Goal: Information Seeking & Learning: Understand process/instructions

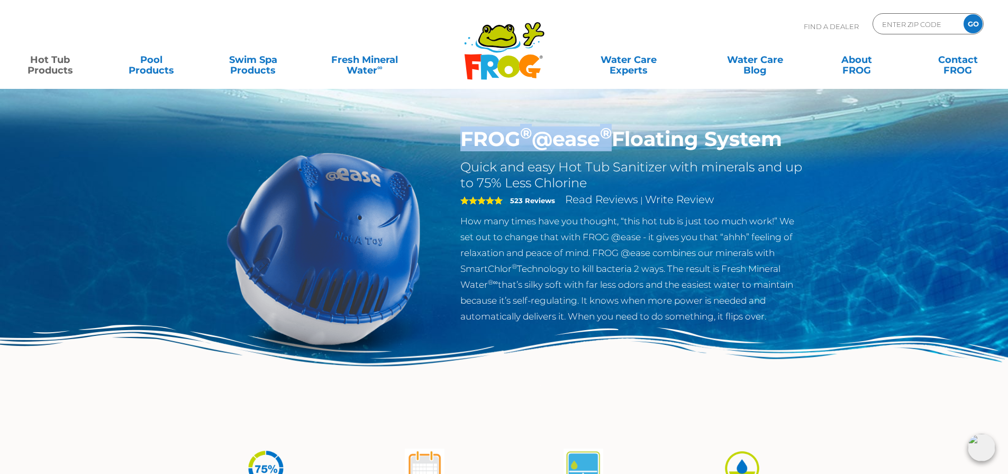
drag, startPoint x: 464, startPoint y: 134, endPoint x: 615, endPoint y: 132, distance: 150.2
click at [615, 132] on h1 "FROG ® @ease ® Floating System" at bounding box center [632, 139] width 345 height 24
copy h1 "FROG ® @ease ®"
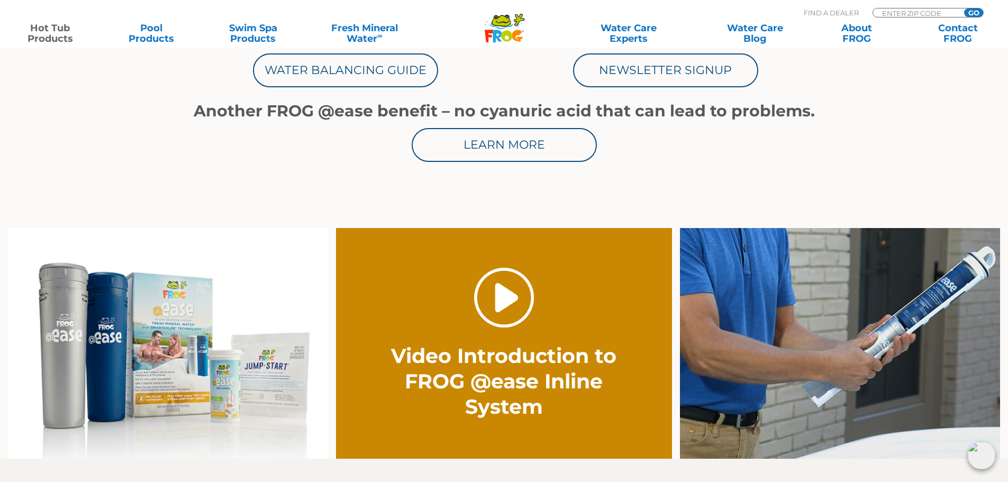
scroll to position [688, 0]
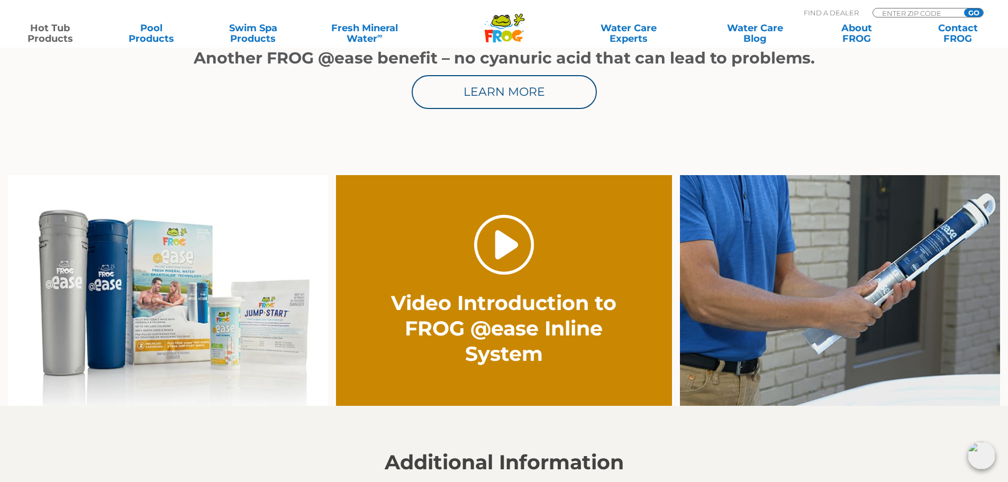
click at [504, 245] on link "." at bounding box center [504, 245] width 60 height 60
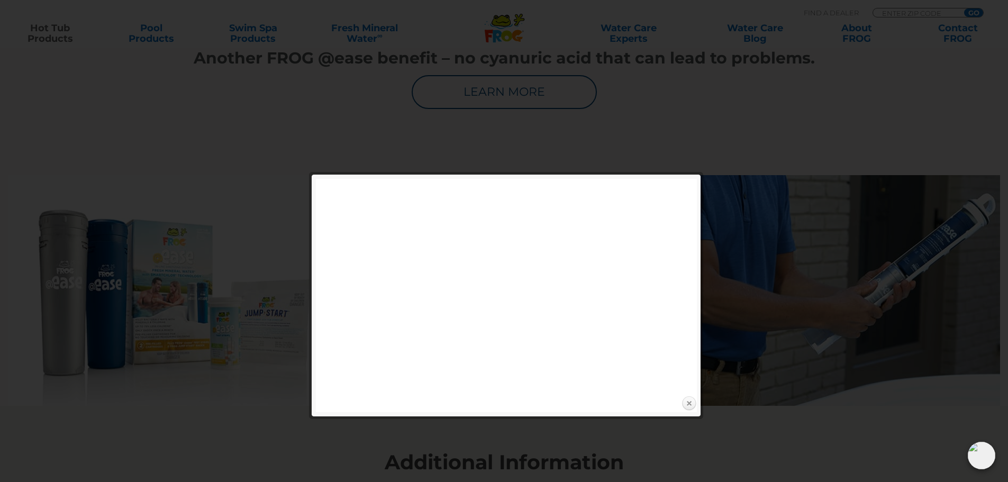
drag, startPoint x: 692, startPoint y: 404, endPoint x: 689, endPoint y: 396, distance: 8.5
click at [692, 404] on link "Close" at bounding box center [689, 404] width 16 height 16
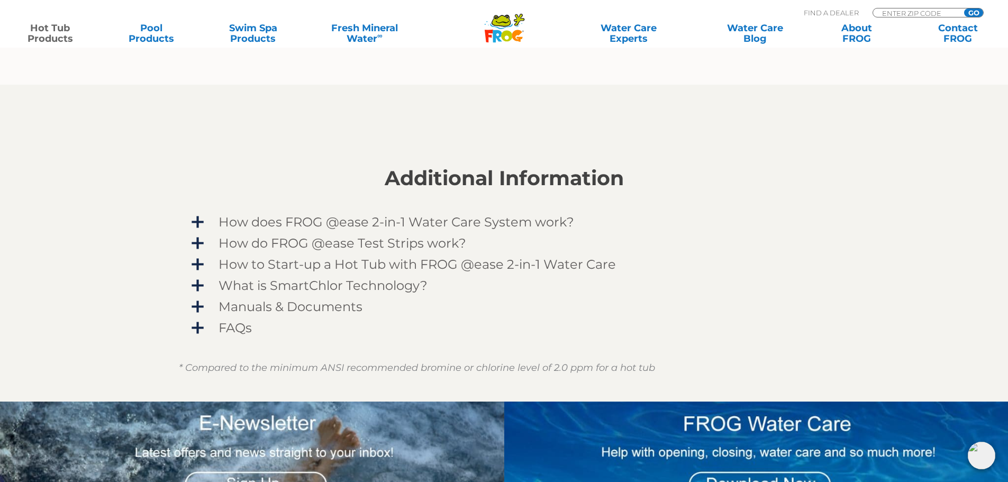
scroll to position [793, 0]
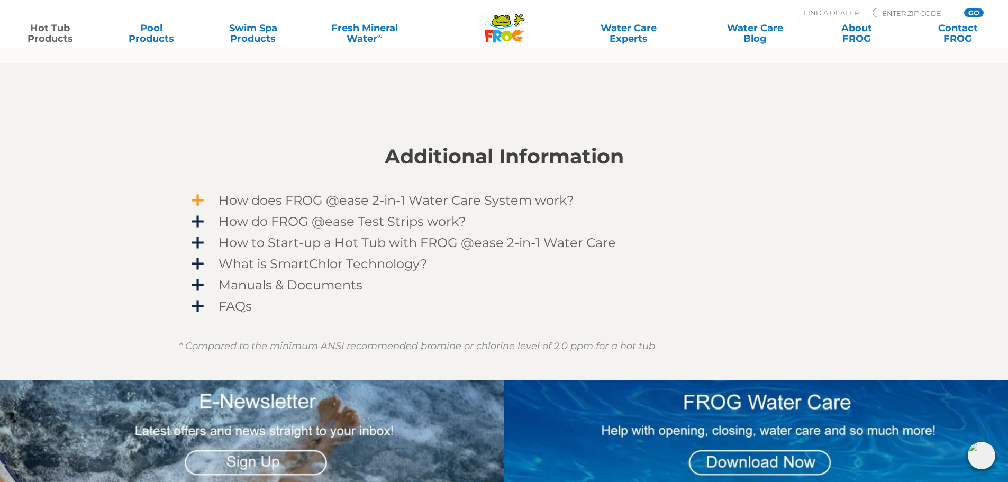
click at [203, 203] on span "How does FROG @ease 2-in-1 Water Care System work?" at bounding box center [511, 200] width 616 height 14
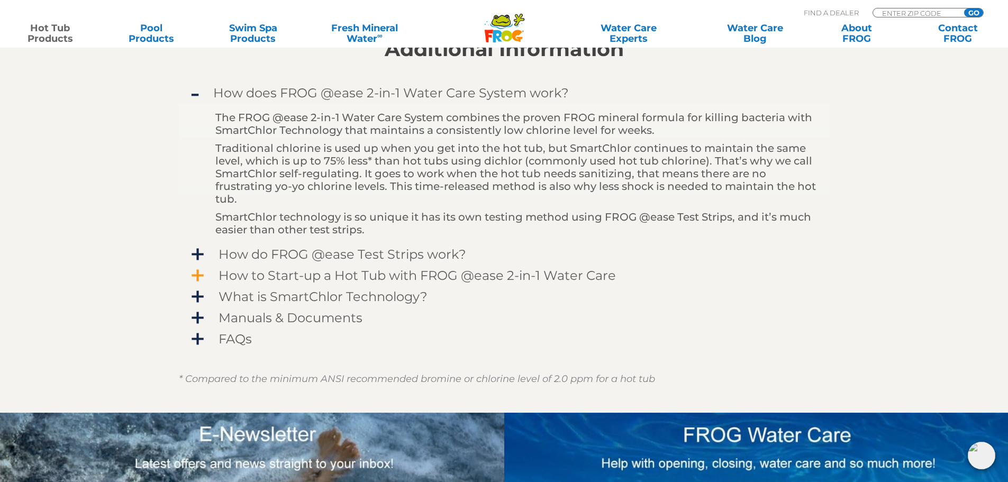
scroll to position [952, 0]
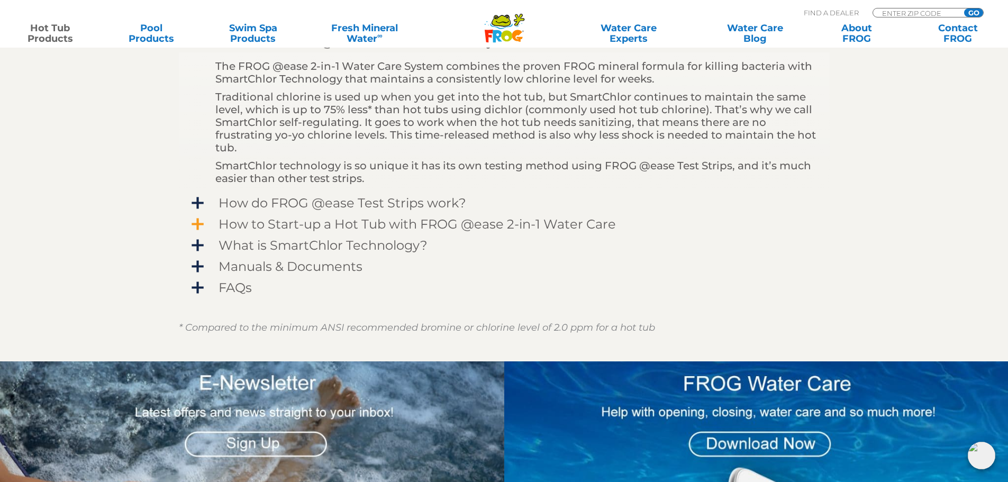
click at [203, 226] on span "How to Start-up a Hot Tub with FROG @ease 2-in-1 Water Care" at bounding box center [511, 224] width 616 height 14
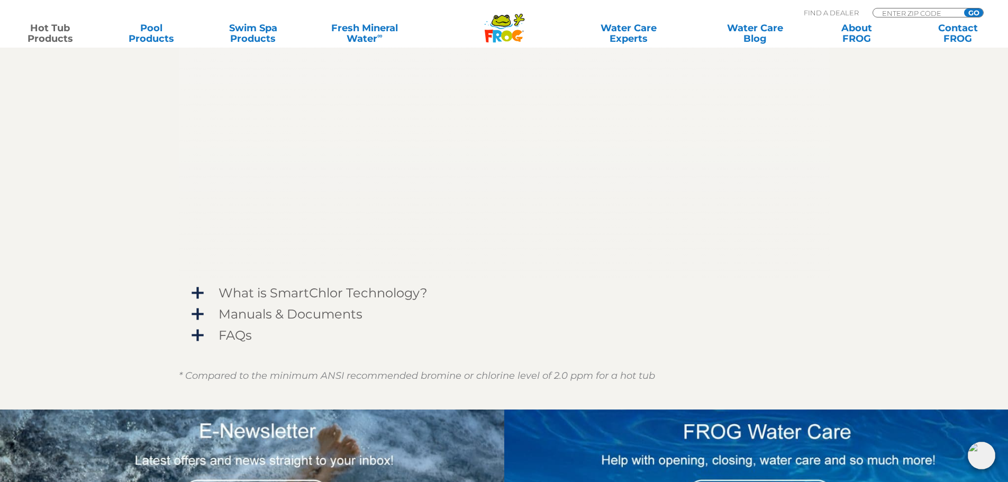
scroll to position [1111, 0]
click at [203, 294] on span "What is SmartChlor Technology?" at bounding box center [511, 292] width 616 height 14
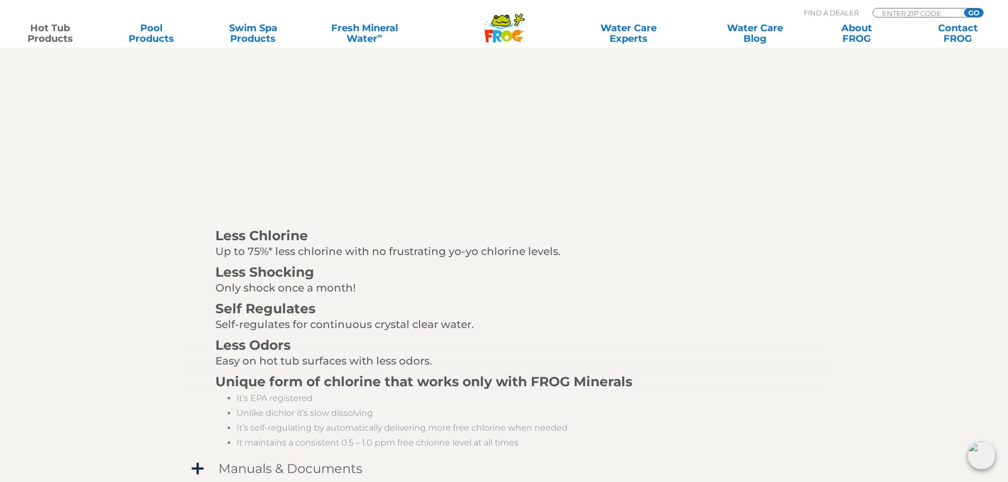
scroll to position [1236, 0]
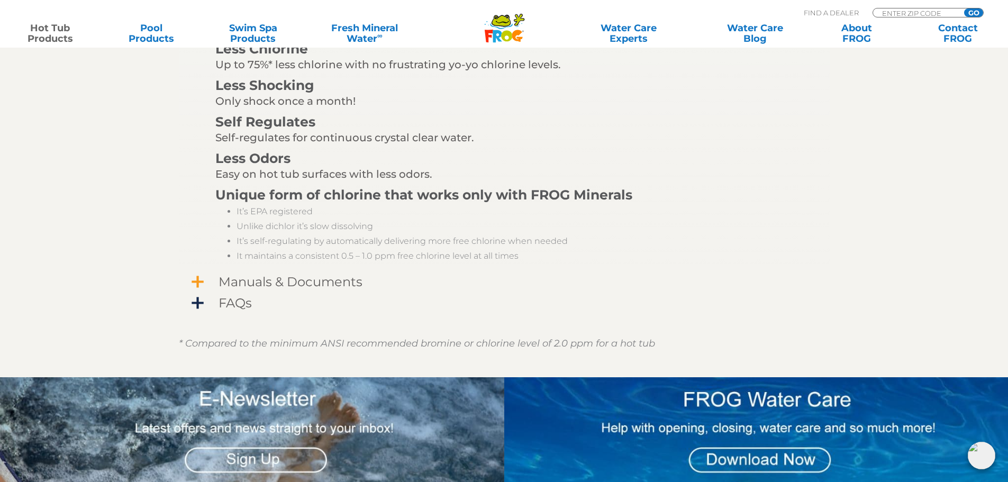
click at [203, 281] on span "Manuals & Documents" at bounding box center [511, 282] width 616 height 14
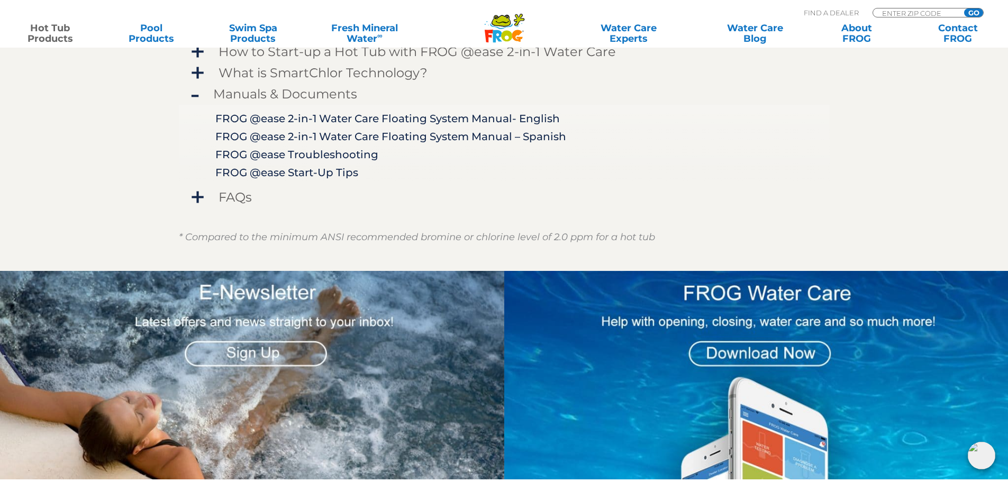
scroll to position [889, 0]
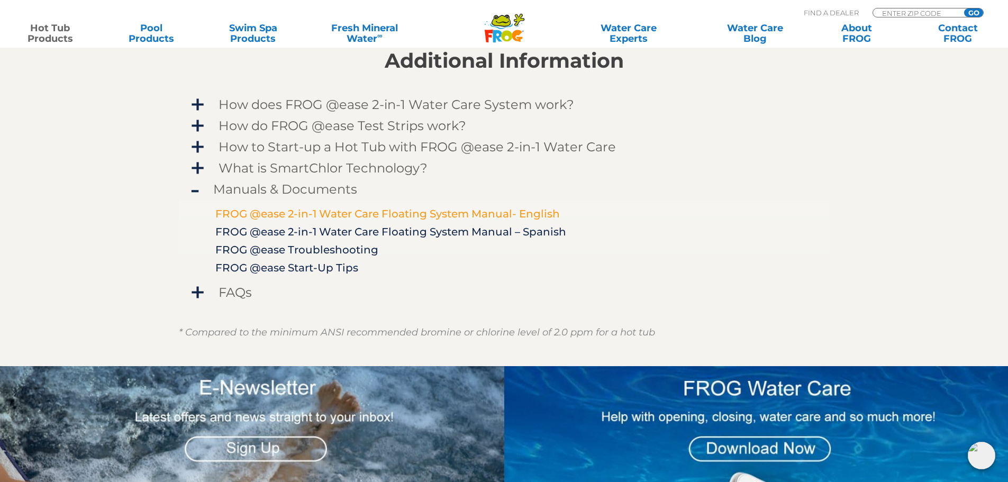
click at [343, 215] on link "FROG @ease 2-in-1 Water Care Floating System Manual- English" at bounding box center [387, 213] width 344 height 13
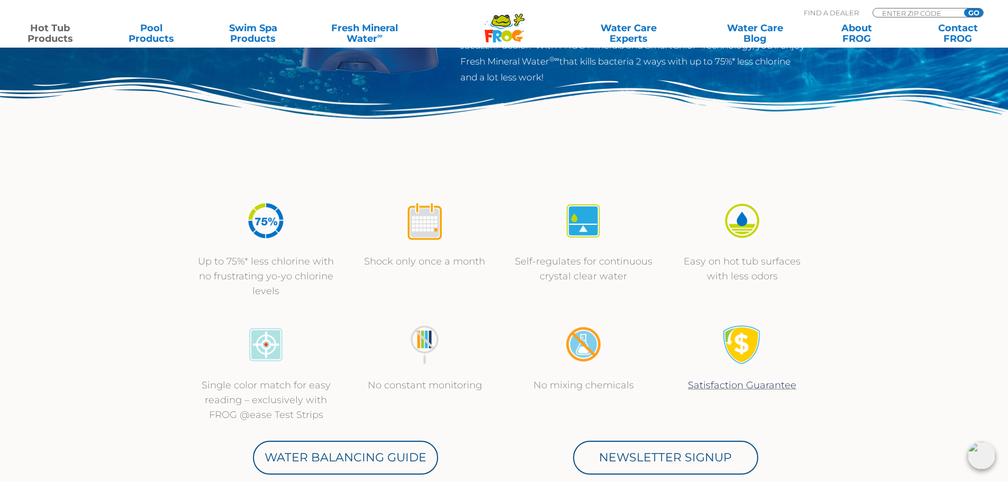
scroll to position [317, 0]
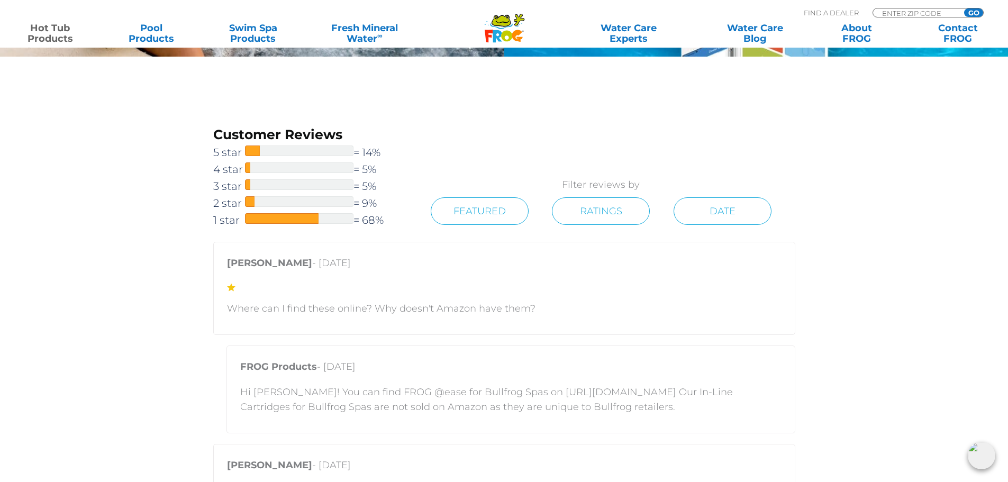
scroll to position [1957, 0]
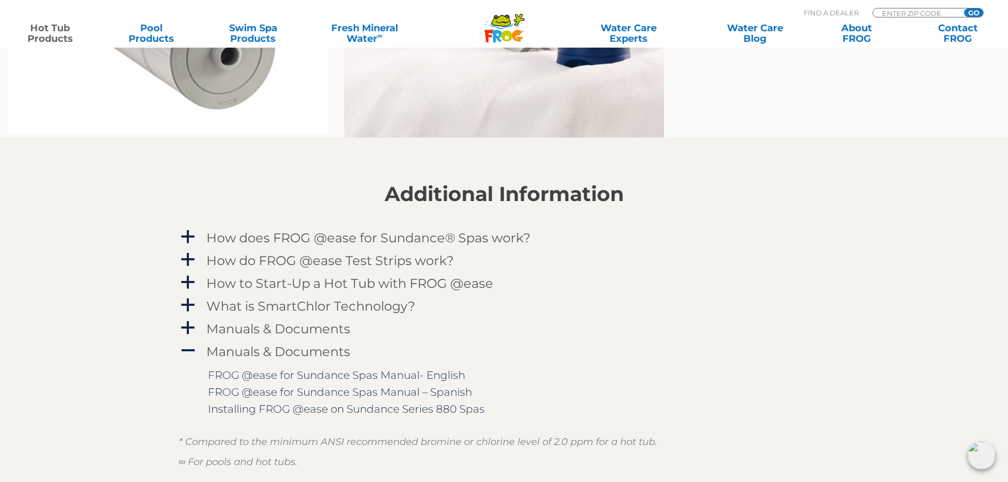
scroll to position [1217, 0]
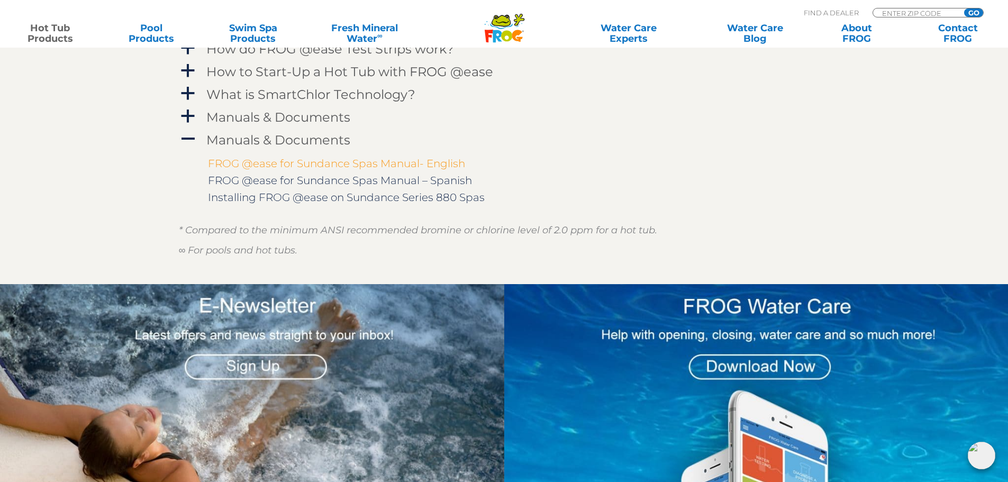
click at [267, 162] on link "FROG @ease for Sundance Spas Manual- English" at bounding box center [336, 163] width 257 height 13
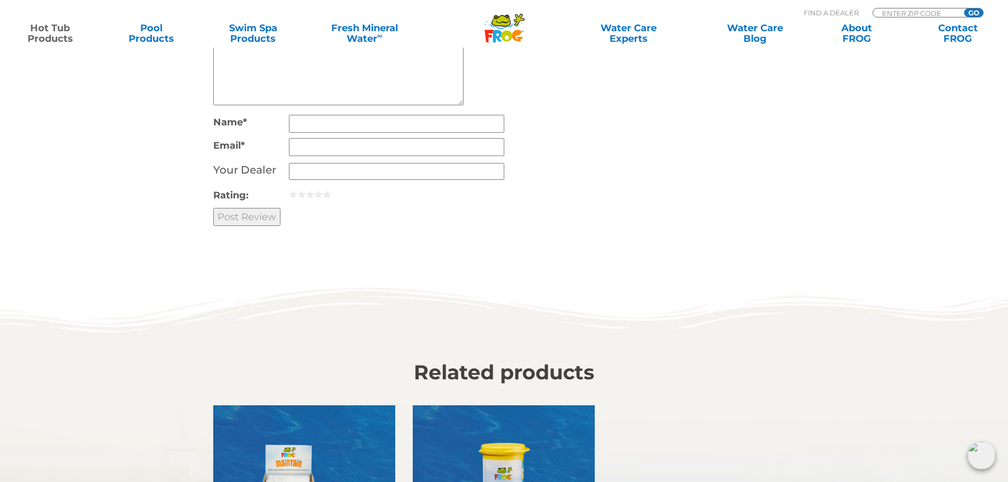
scroll to position [2909, 0]
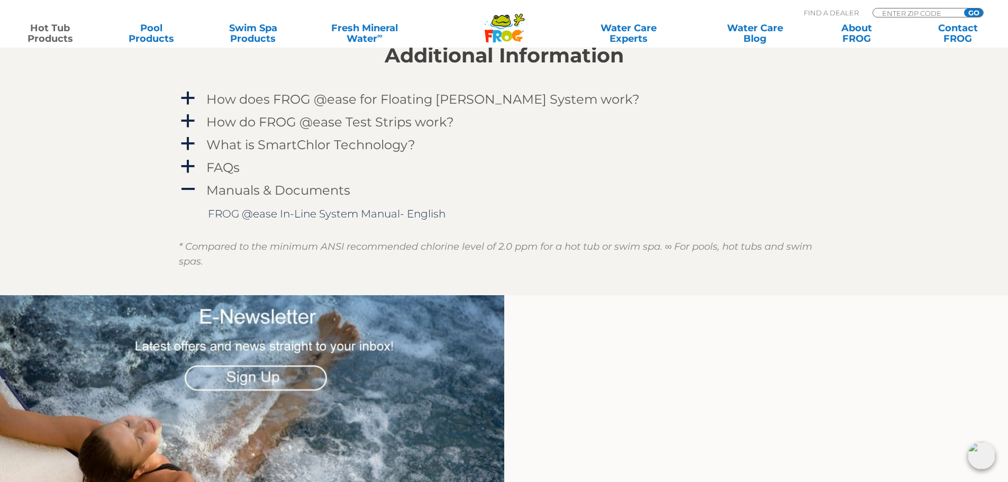
scroll to position [1164, 0]
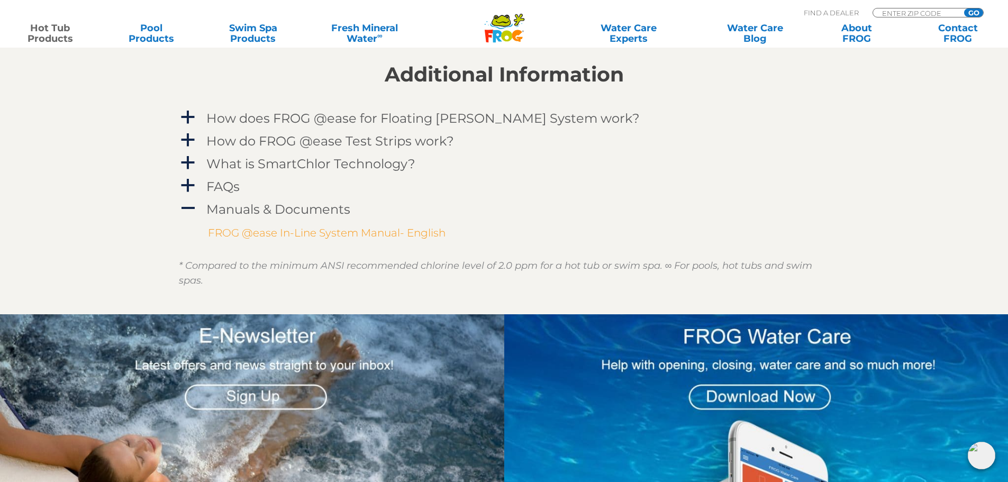
click at [251, 230] on link "FROG @ease In-Line System Manual- English" at bounding box center [326, 232] width 237 height 13
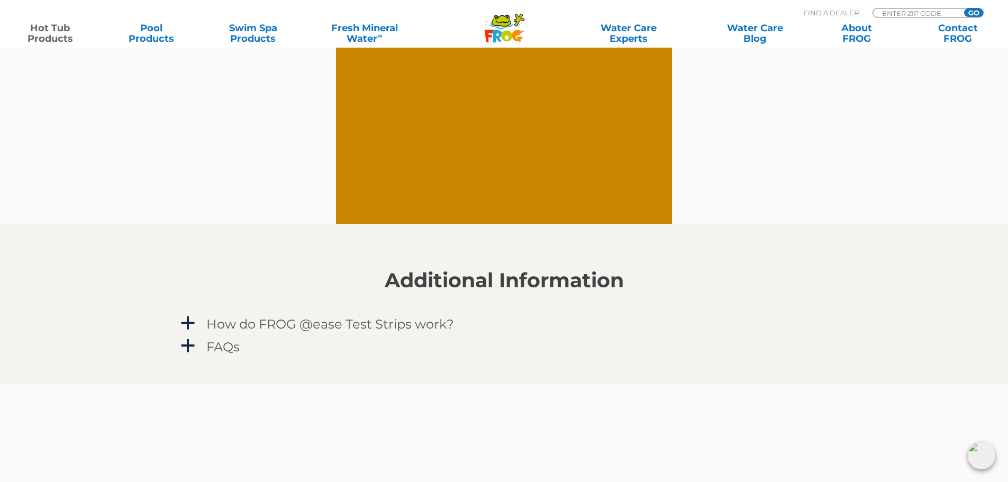
scroll to position [1164, 0]
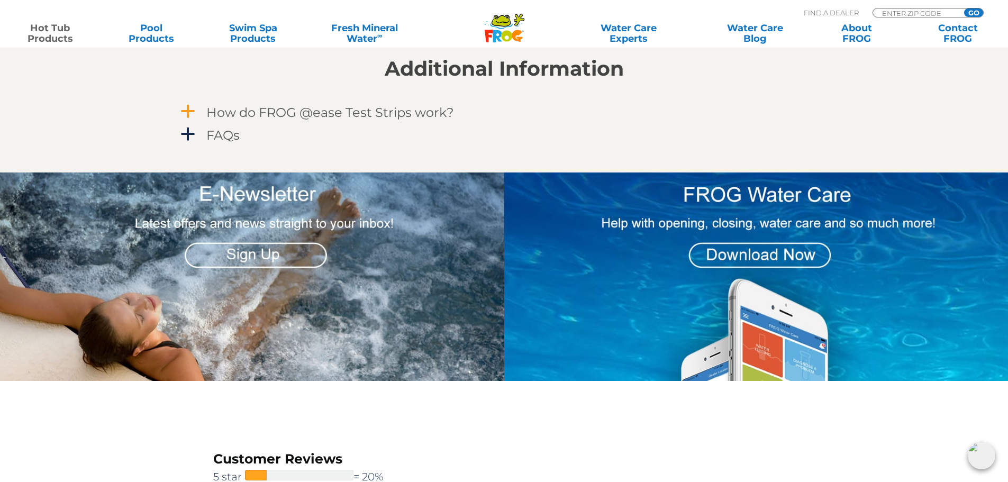
click at [186, 112] on span "a" at bounding box center [188, 112] width 16 height 16
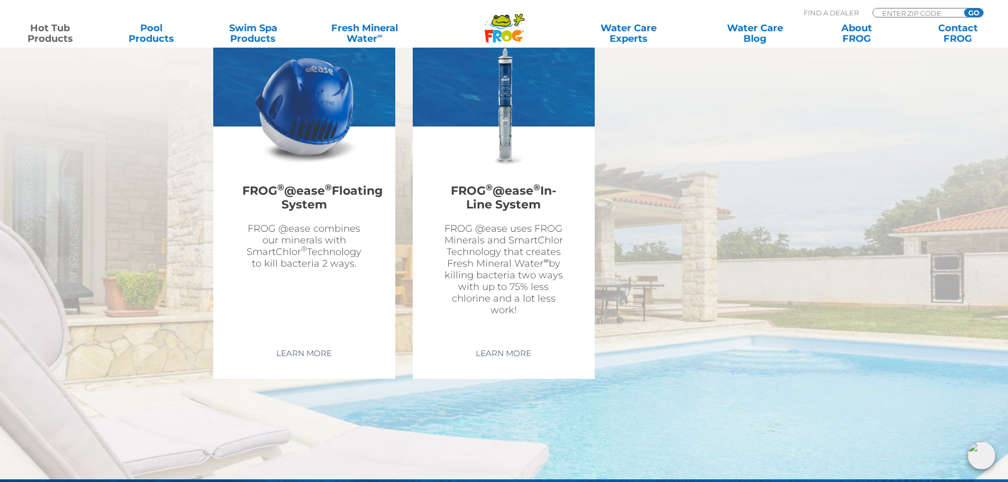
scroll to position [3597, 0]
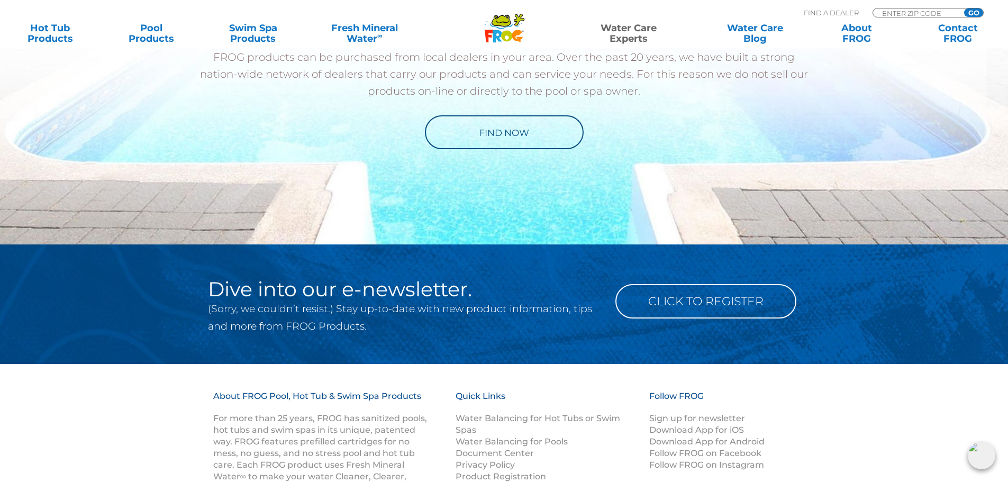
scroll to position [1513, 0]
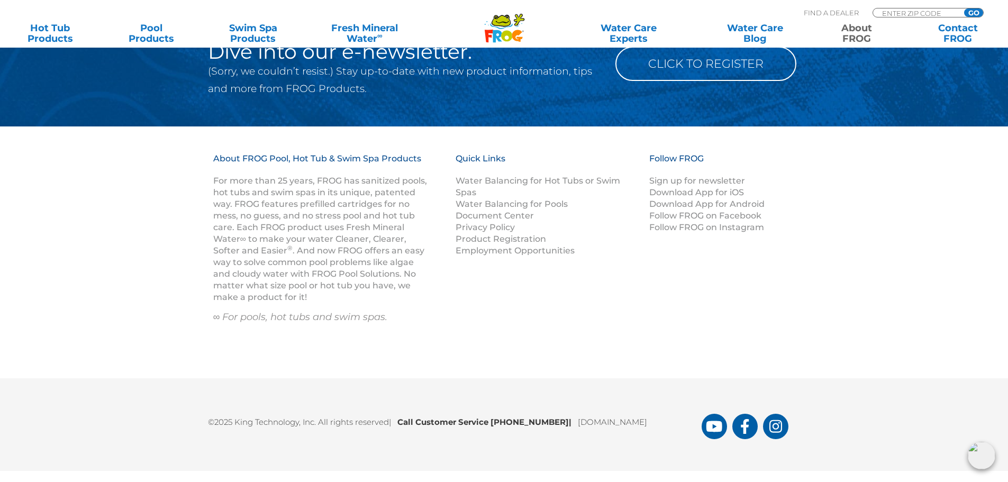
scroll to position [1395, 0]
